Goal: Transaction & Acquisition: Purchase product/service

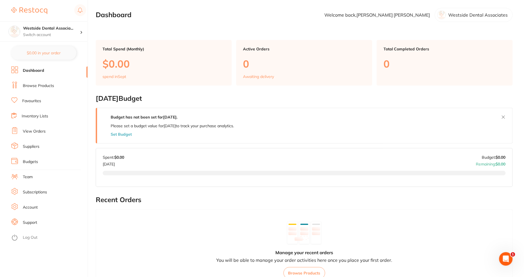
click at [40, 84] on link "Browse Products" at bounding box center [38, 86] width 31 height 6
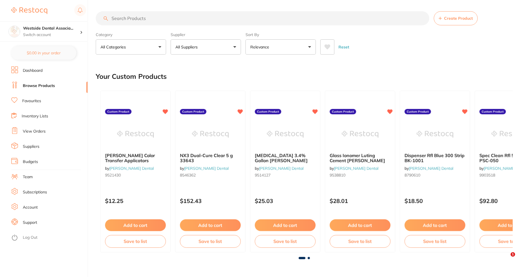
click at [143, 131] on img at bounding box center [135, 134] width 37 height 28
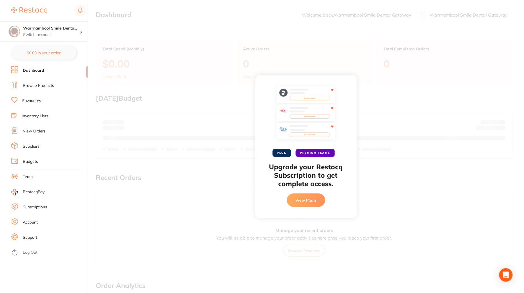
click at [43, 115] on link "Inventory Lists" at bounding box center [35, 116] width 26 height 6
click at [35, 133] on link "View Orders" at bounding box center [34, 132] width 23 height 6
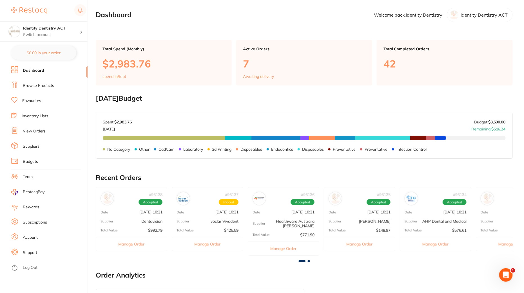
click at [44, 86] on link "Browse Products" at bounding box center [38, 86] width 31 height 6
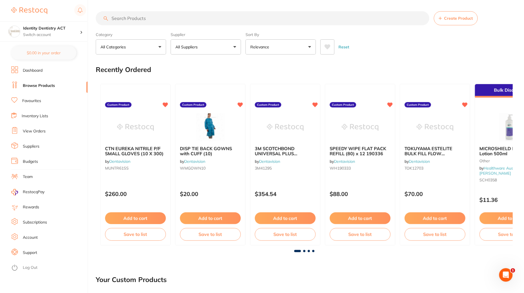
click at [166, 19] on input "search" at bounding box center [263, 18] width 334 height 14
paste input "605319"
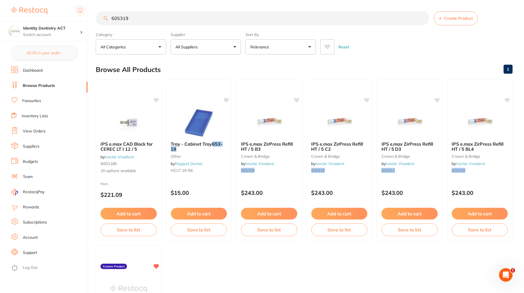
drag, startPoint x: 117, startPoint y: 17, endPoint x: 100, endPoint y: 17, distance: 16.6
click at [100, 17] on input "605319" at bounding box center [263, 18] width 334 height 14
type input "605319"
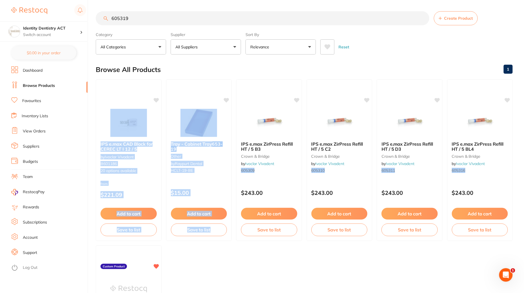
drag, startPoint x: 126, startPoint y: 107, endPoint x: 209, endPoint y: 249, distance: 164.3
type textarea "IPS e.max CAD Block for CEREC LT I 12 / 5 by Ivoclar Vivadent B601186 20 option…"
click at [209, 249] on ul "IPS e.max CAD Block for CEREC LT I 12 / 5 by Ivoclar Vivadent B601186 20 option…" at bounding box center [304, 243] width 417 height 328
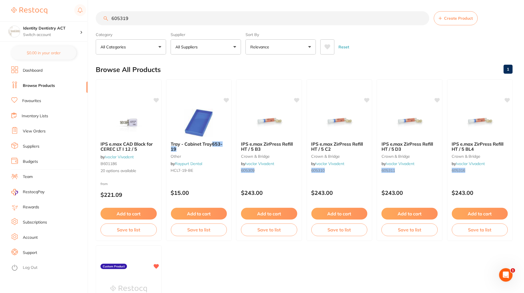
click at [242, 263] on ul "IPS e.max CAD Block for CEREC LT I 12 / 5 by Ivoclar Vivadent B601186 20 option…" at bounding box center [304, 243] width 417 height 328
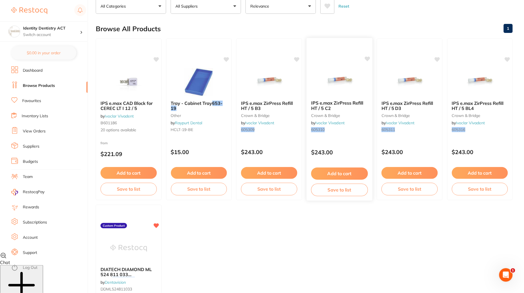
scroll to position [41, 0]
click at [130, 142] on div "from $221.09" at bounding box center [129, 150] width 66 height 20
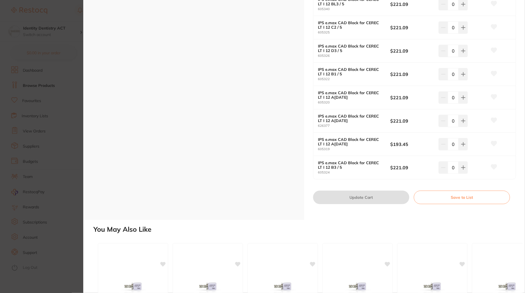
click at [356, 147] on small "605319" at bounding box center [354, 149] width 73 height 4
click at [373, 144] on div "IPS e.max CAD Block for CEREC LT I 12 A[DATE] 605319" at bounding box center [354, 144] width 73 height 14
click at [411, 144] on b "$193.45" at bounding box center [413, 144] width 44 height 6
drag, startPoint x: 415, startPoint y: 143, endPoint x: 333, endPoint y: 144, distance: 82.5
click at [333, 144] on div "IPS e.max CAD Block for CEREC LT I 12 A[DATE] 605319 $193.45 0" at bounding box center [415, 144] width 202 height 23
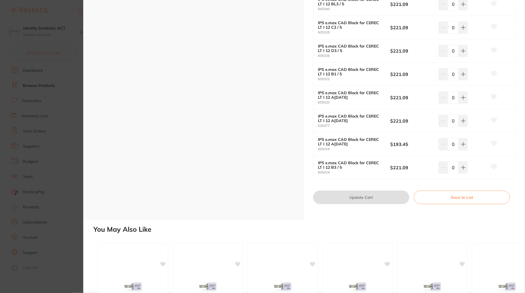
click at [357, 142] on b "IPS e.max CAD Block for CEREC LT I 12 A[DATE]" at bounding box center [350, 141] width 65 height 9
click at [389, 143] on div "IPS e.max CAD Block for CEREC LT I 12 A[DATE] 605319" at bounding box center [354, 144] width 73 height 14
click at [328, 147] on small "605319" at bounding box center [354, 149] width 73 height 4
click at [325, 148] on small "605319" at bounding box center [354, 149] width 73 height 4
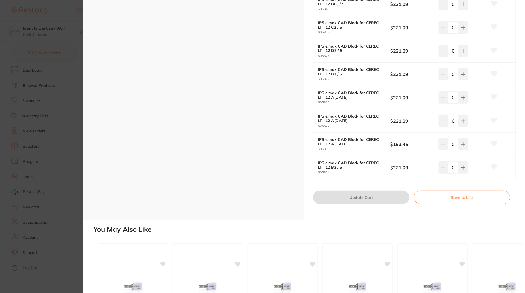
click at [57, 111] on section "IPS e.max CAD Block for CEREC LT I 12 / 5 by Ivoclar Vivadent Product Code: B60…" at bounding box center [262, 146] width 525 height 293
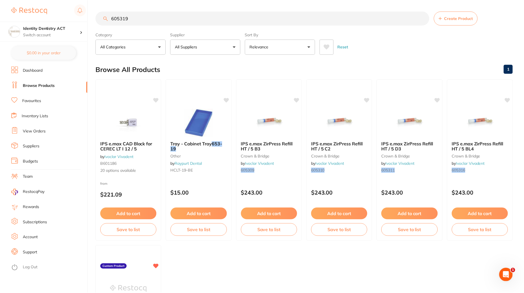
scroll to position [41, 0]
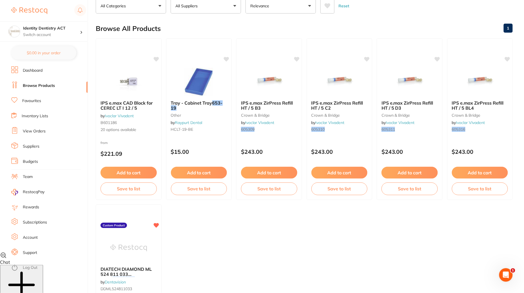
click at [35, 133] on link "View Orders" at bounding box center [34, 132] width 23 height 6
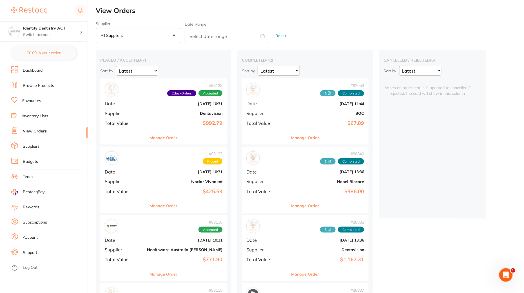
click at [171, 182] on b "Ivoclar Vivadent" at bounding box center [184, 182] width 75 height 5
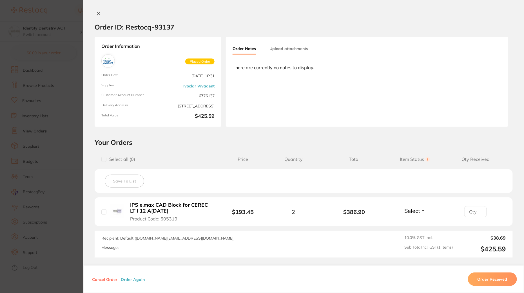
click at [126, 264] on button "Order Again" at bounding box center [132, 279] width 27 height 5
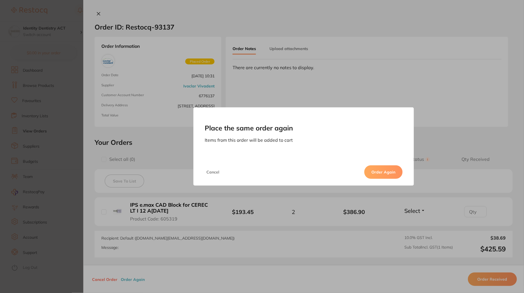
click at [371, 169] on button "Order Again" at bounding box center [383, 173] width 38 height 14
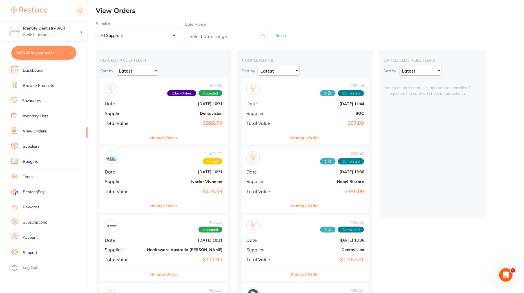
click at [44, 55] on button "$486.40 in your order" at bounding box center [43, 53] width 65 height 14
checkbox input "true"
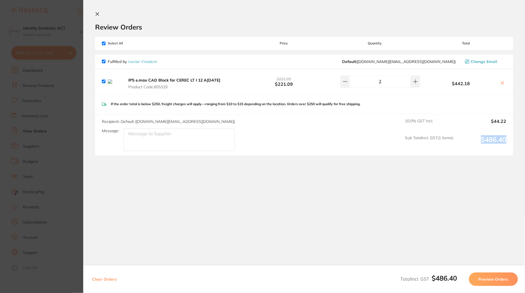
drag, startPoint x: 505, startPoint y: 143, endPoint x: 478, endPoint y: 142, distance: 27.0
click at [471, 142] on output "$486.40" at bounding box center [482, 143] width 48 height 15
copy output "$486.40"
click at [471, 85] on icon at bounding box center [502, 83] width 5 height 5
click at [96, 13] on icon at bounding box center [97, 14] width 3 height 3
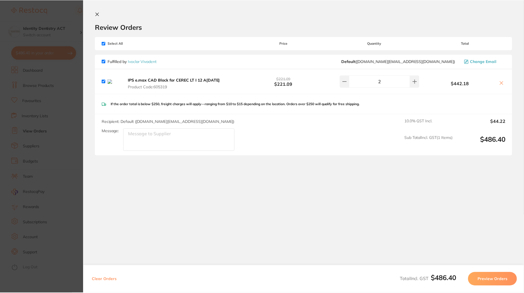
scroll to position [41, 0]
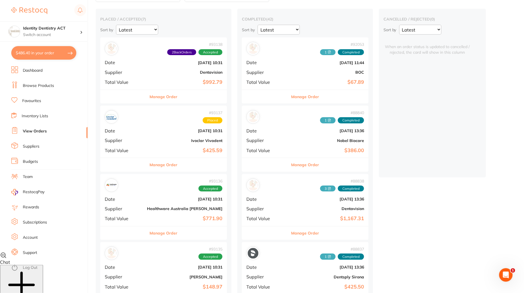
click at [51, 45] on section "Identity Dentistry ACT Switch account Identity Dentistry ACT $486.40 in your or…" at bounding box center [44, 146] width 88 height 293
click at [50, 53] on button "$486.40 in your order" at bounding box center [43, 53] width 65 height 14
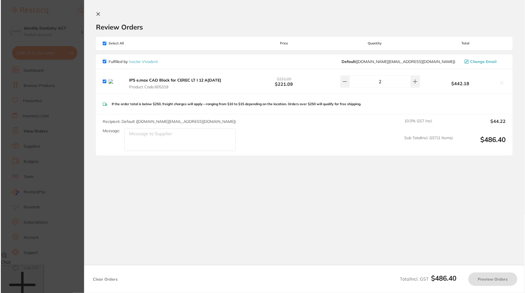
scroll to position [0, 0]
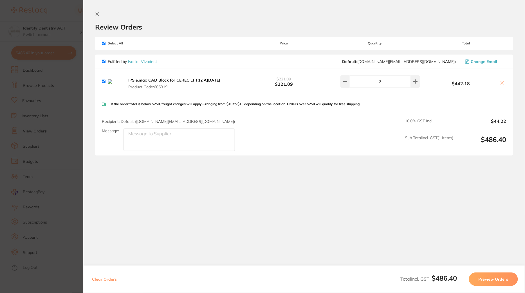
click at [471, 83] on button at bounding box center [503, 84] width 8 height 6
click at [471, 84] on icon at bounding box center [502, 83] width 5 height 5
checkbox input "false"
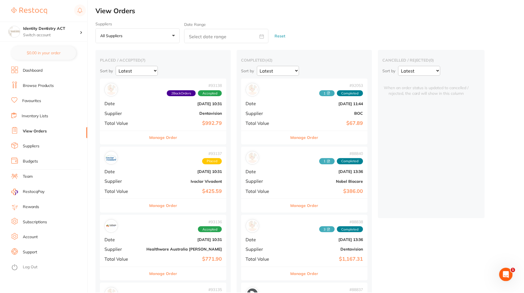
scroll to position [41, 0]
